Goal: Task Accomplishment & Management: Complete application form

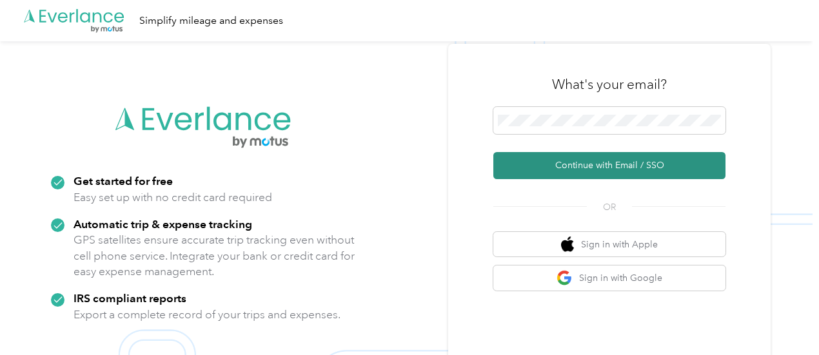
click at [599, 158] on button "Continue with Email / SSO" at bounding box center [609, 165] width 232 height 27
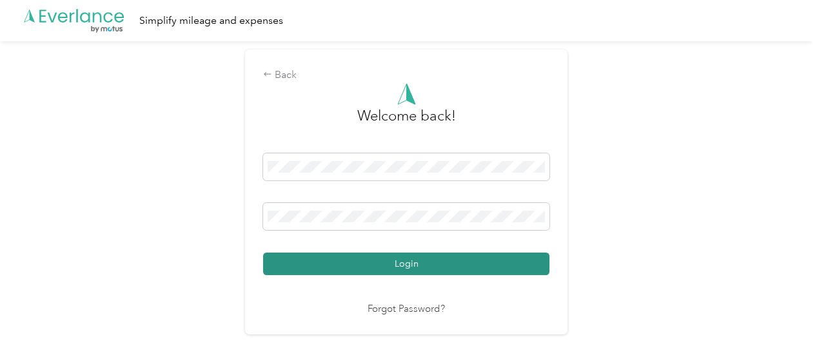
click at [454, 260] on button "Login" at bounding box center [406, 264] width 286 height 23
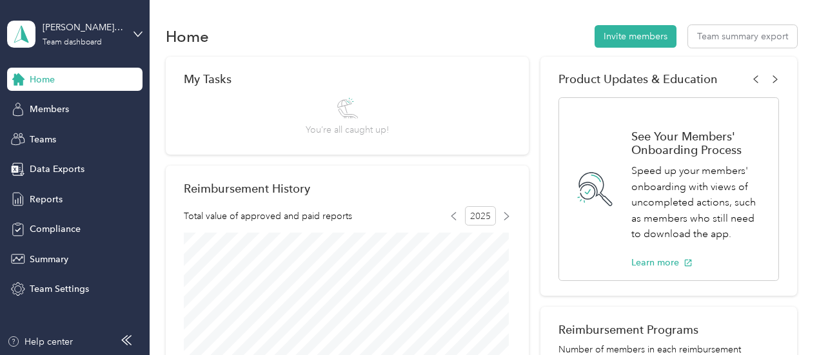
click at [132, 30] on div "[PERSON_NAME] Team Team dashboard" at bounding box center [74, 34] width 135 height 45
click at [69, 139] on div "Personal dashboard" at bounding box center [142, 132] width 253 height 23
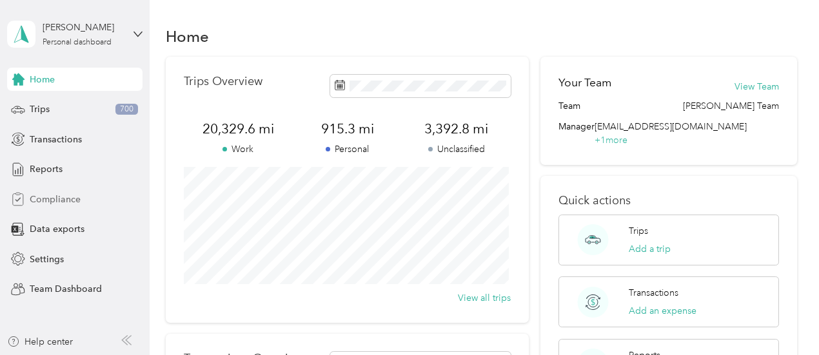
click at [39, 201] on span "Compliance" at bounding box center [55, 200] width 51 height 14
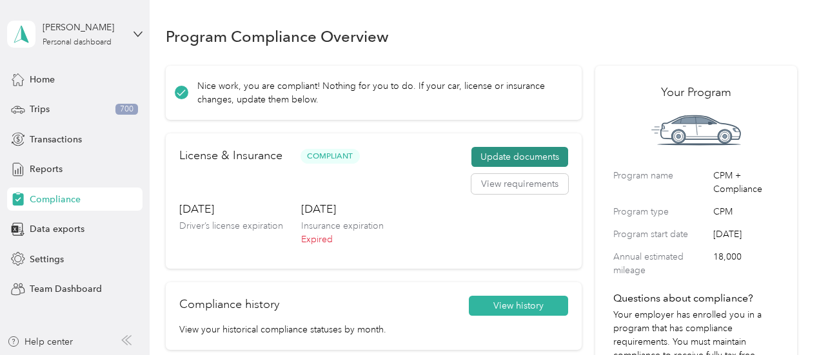
click at [548, 158] on button "Update documents" at bounding box center [519, 157] width 97 height 21
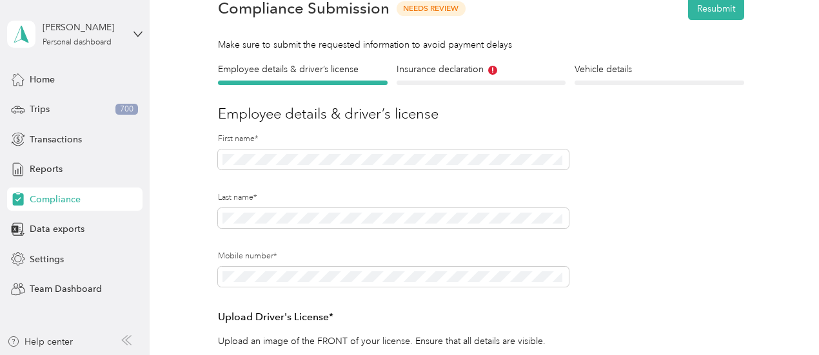
scroll to position [35, 0]
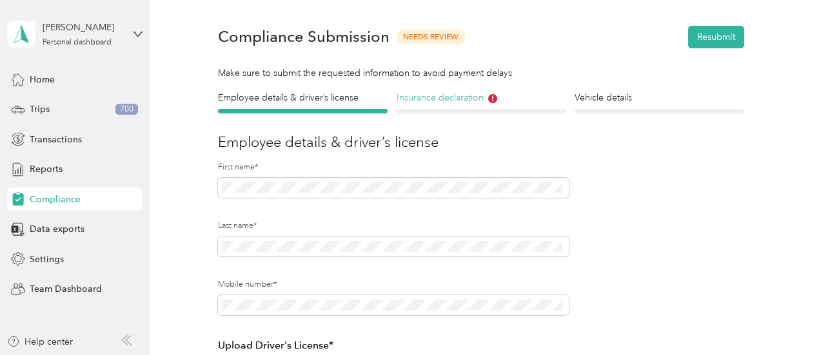
click at [432, 99] on h4 "Insurance declaration" at bounding box center [481, 98] width 170 height 14
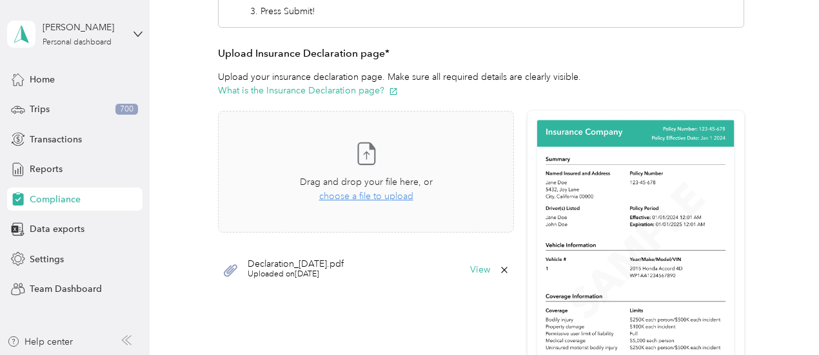
scroll to position [299, 0]
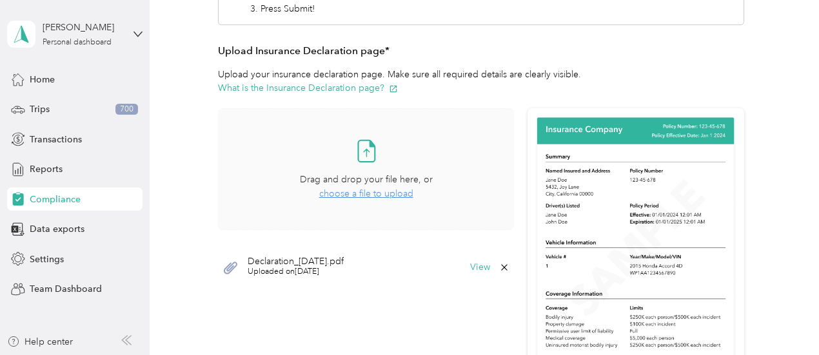
click at [353, 195] on span "choose a file to upload" at bounding box center [366, 193] width 94 height 11
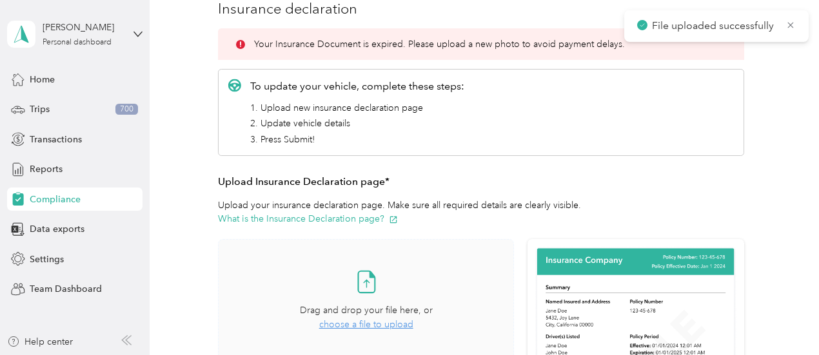
scroll to position [0, 0]
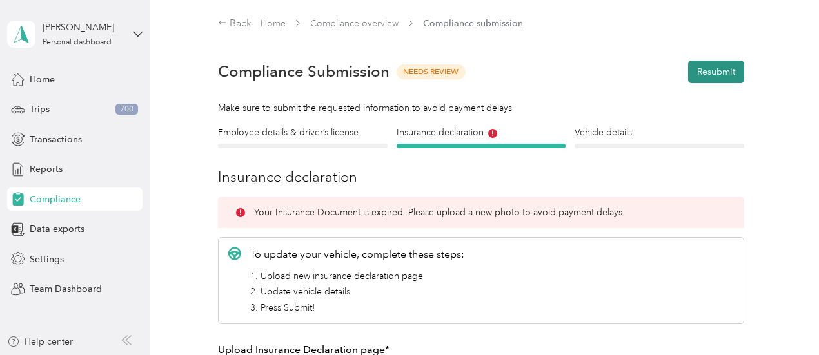
click at [727, 73] on button "Resubmit" at bounding box center [716, 72] width 56 height 23
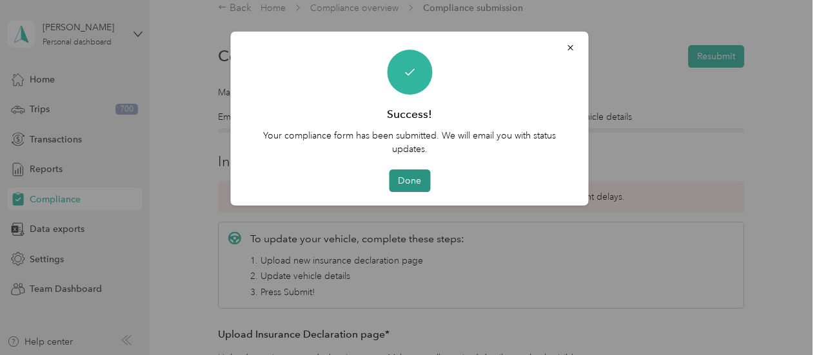
click at [397, 182] on button "Done" at bounding box center [409, 181] width 41 height 23
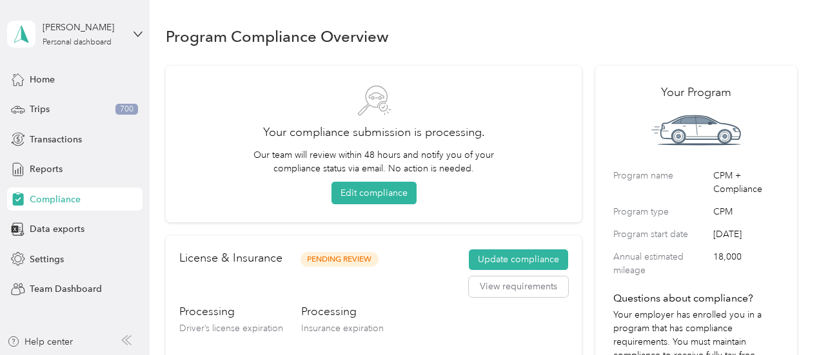
click at [483, 24] on div "Program Compliance Overview" at bounding box center [481, 36] width 631 height 27
